Goal: Navigation & Orientation: Find specific page/section

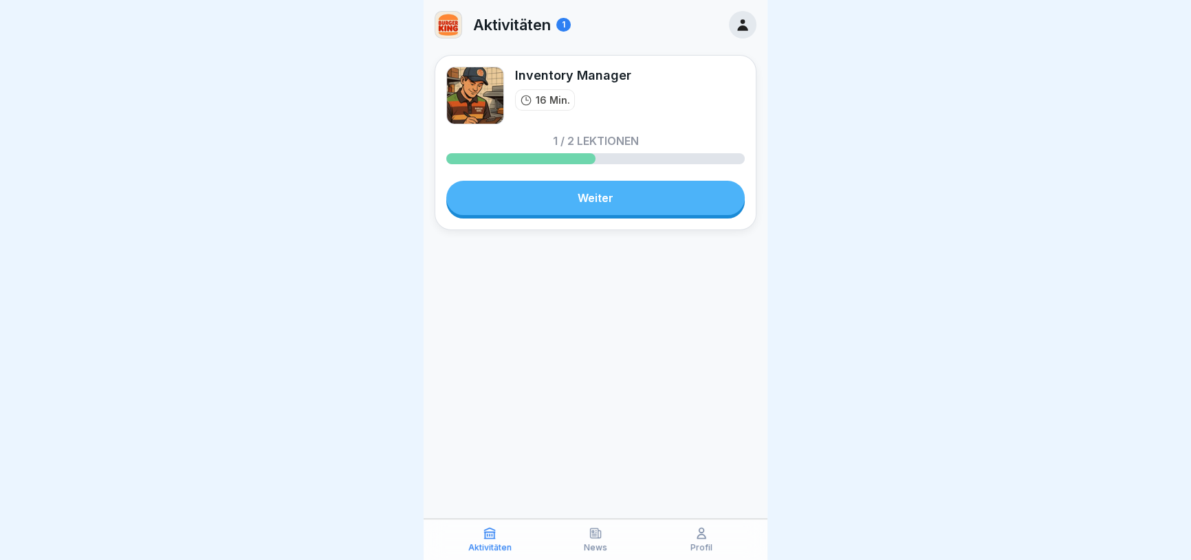
click at [599, 537] on icon at bounding box center [595, 534] width 10 height 10
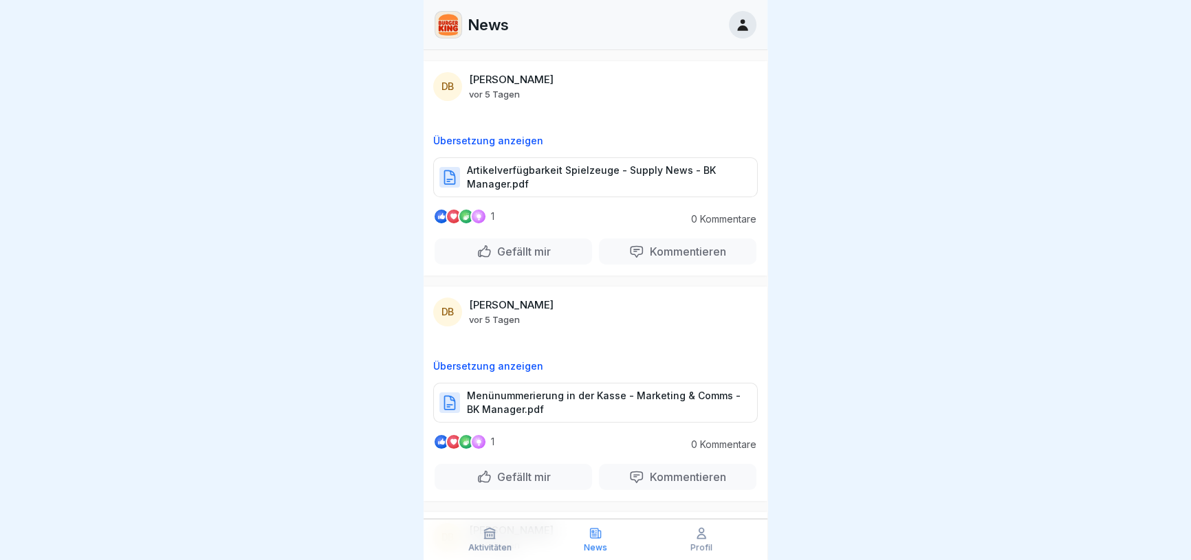
click at [708, 546] on p "Profil" at bounding box center [701, 548] width 22 height 10
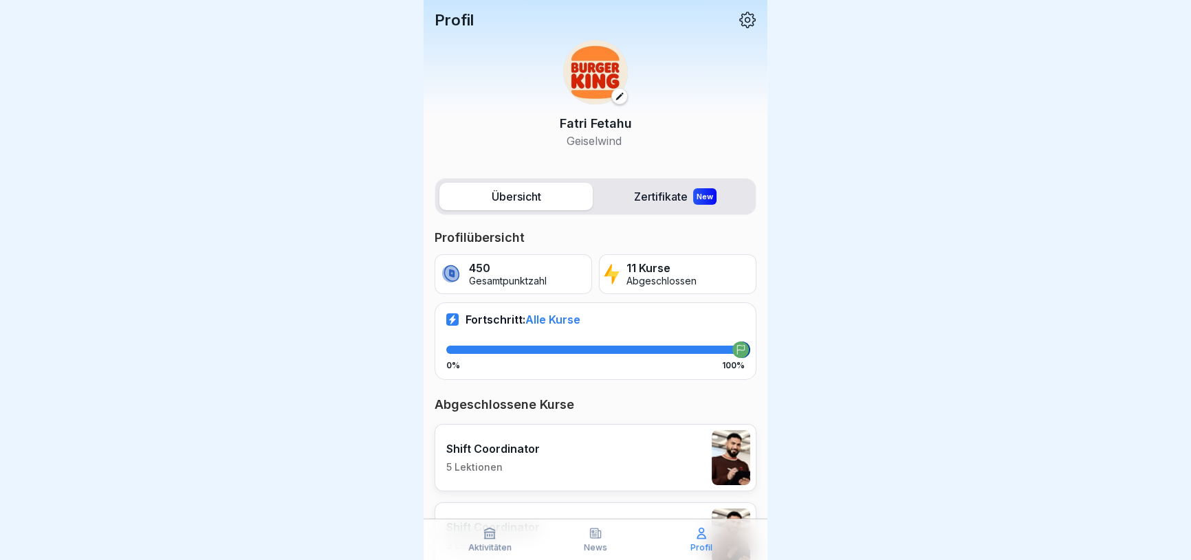
click at [497, 536] on div "Aktivitäten" at bounding box center [489, 540] width 99 height 26
